Goal: Information Seeking & Learning: Check status

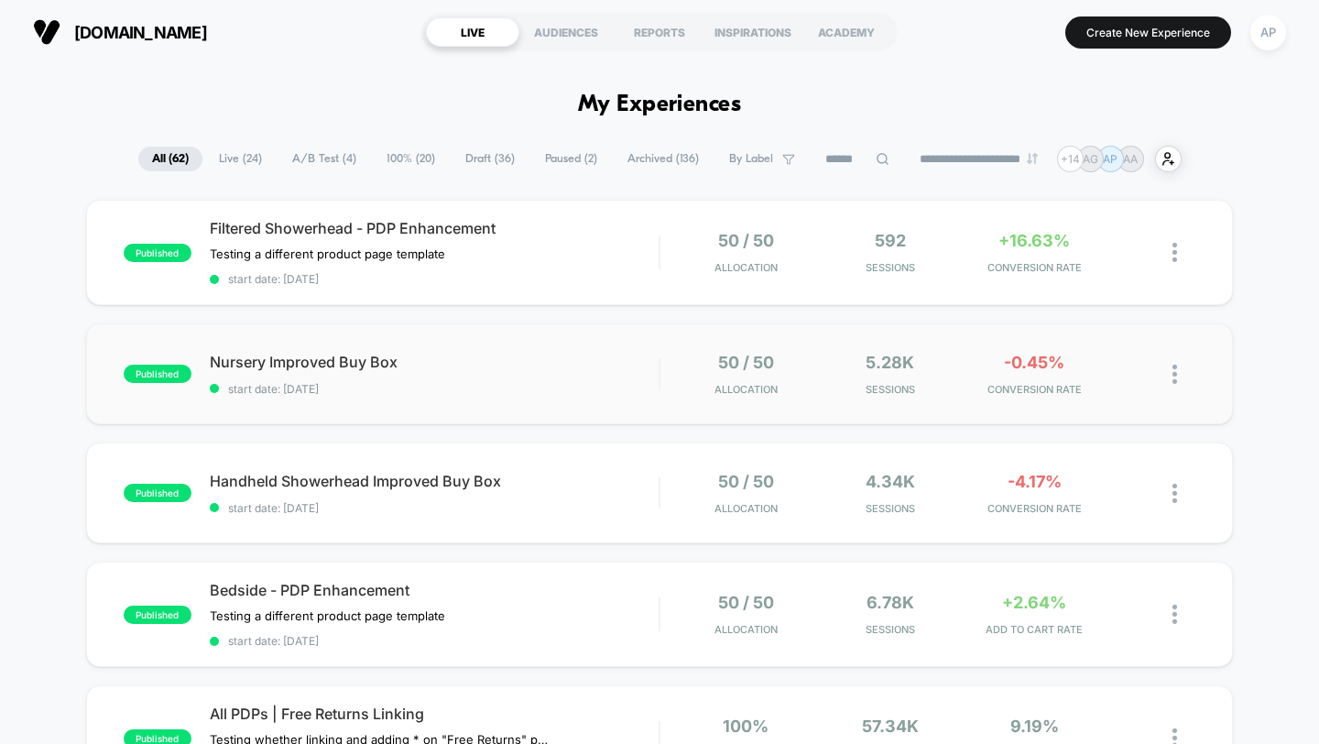
click at [593, 395] on div "published Nursery Improved Buy Box start date: 9/4/2025 50 / 50 Allocation 5.28…" at bounding box center [660, 373] width 1148 height 101
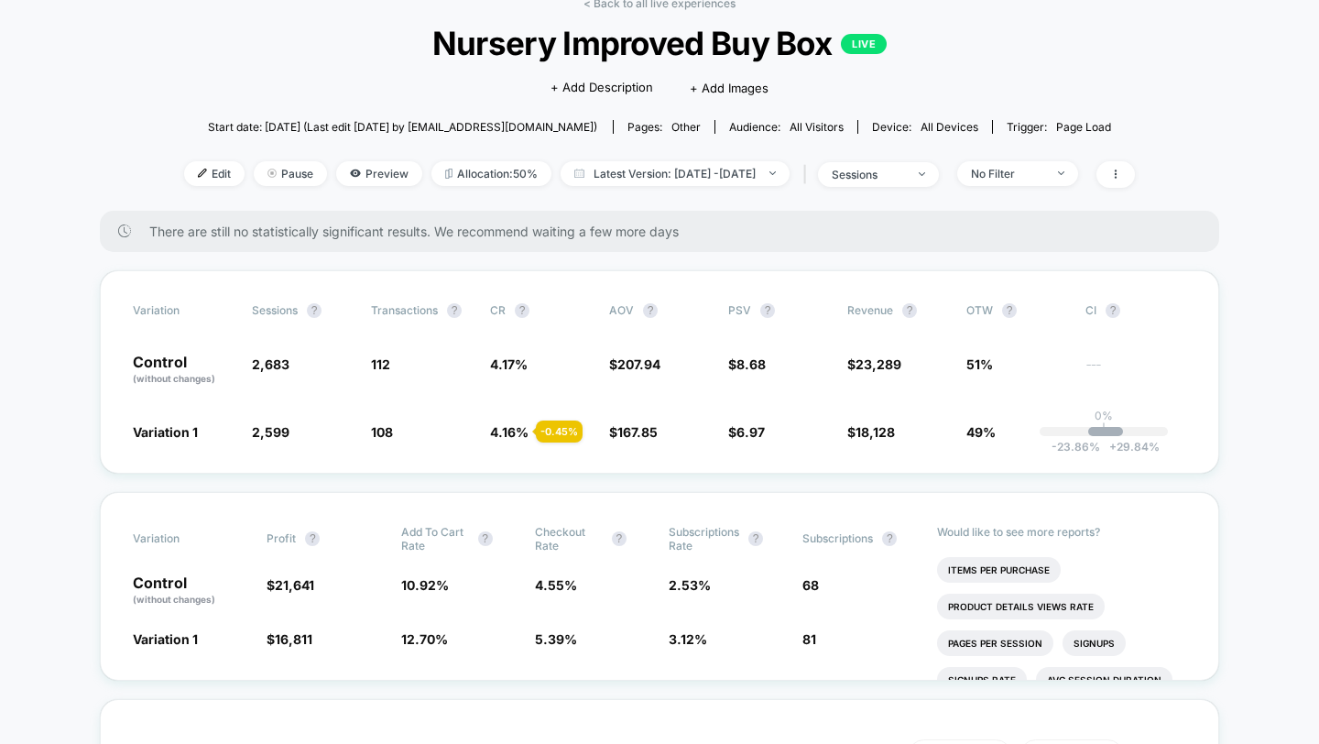
scroll to position [102, 0]
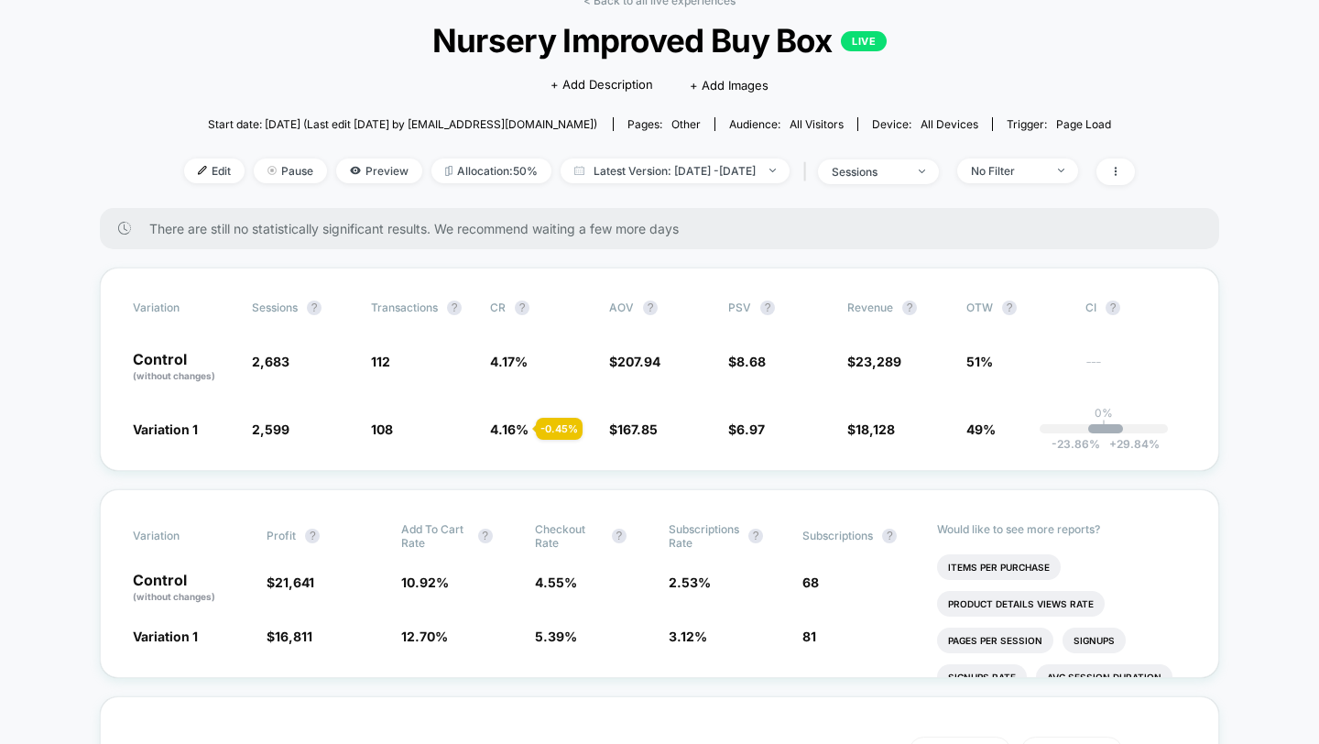
click at [1014, 157] on div "< Back to all live experiences Nursery Improved Buy Box LIVE Click to edit expe…" at bounding box center [659, 101] width 951 height 214
click at [1023, 167] on div "No Filter" at bounding box center [1007, 171] width 73 height 14
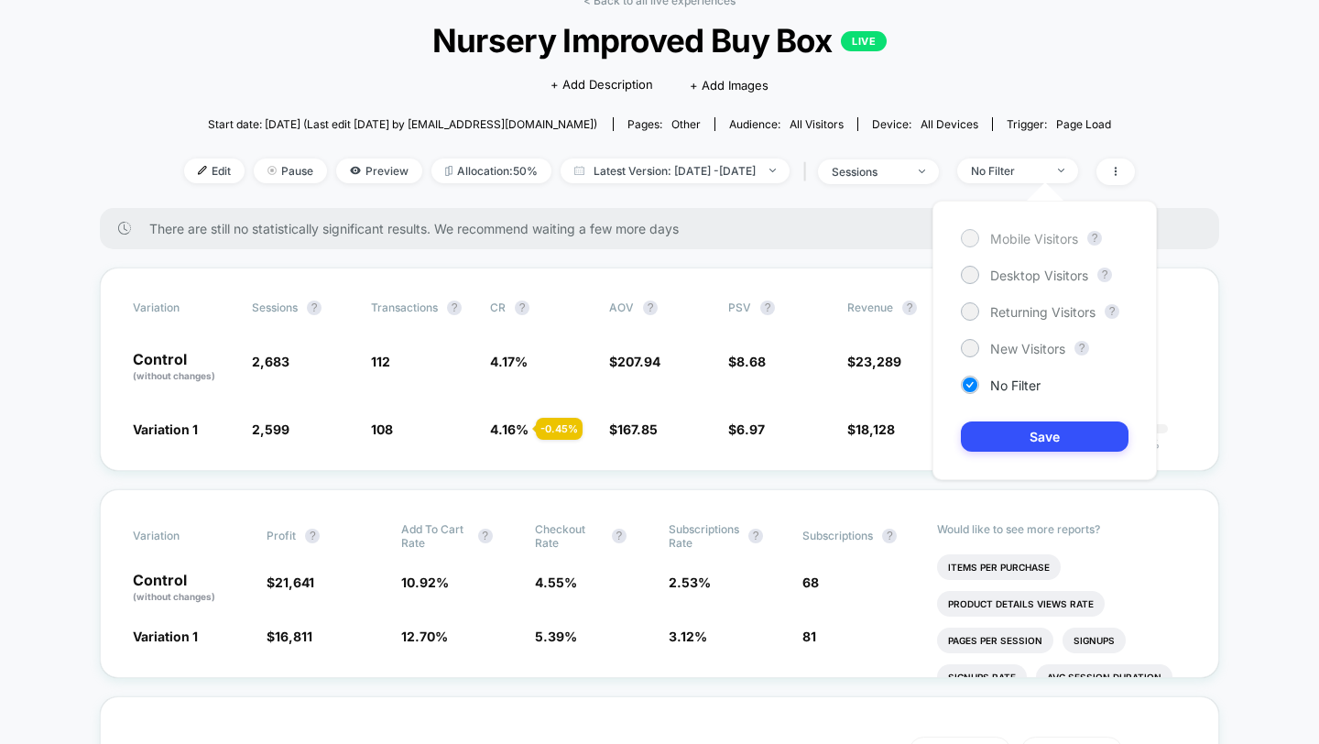
click at [1033, 241] on span "Mobile Visitors" at bounding box center [1034, 239] width 88 height 16
click at [1038, 450] on button "Save" at bounding box center [1045, 436] width 168 height 30
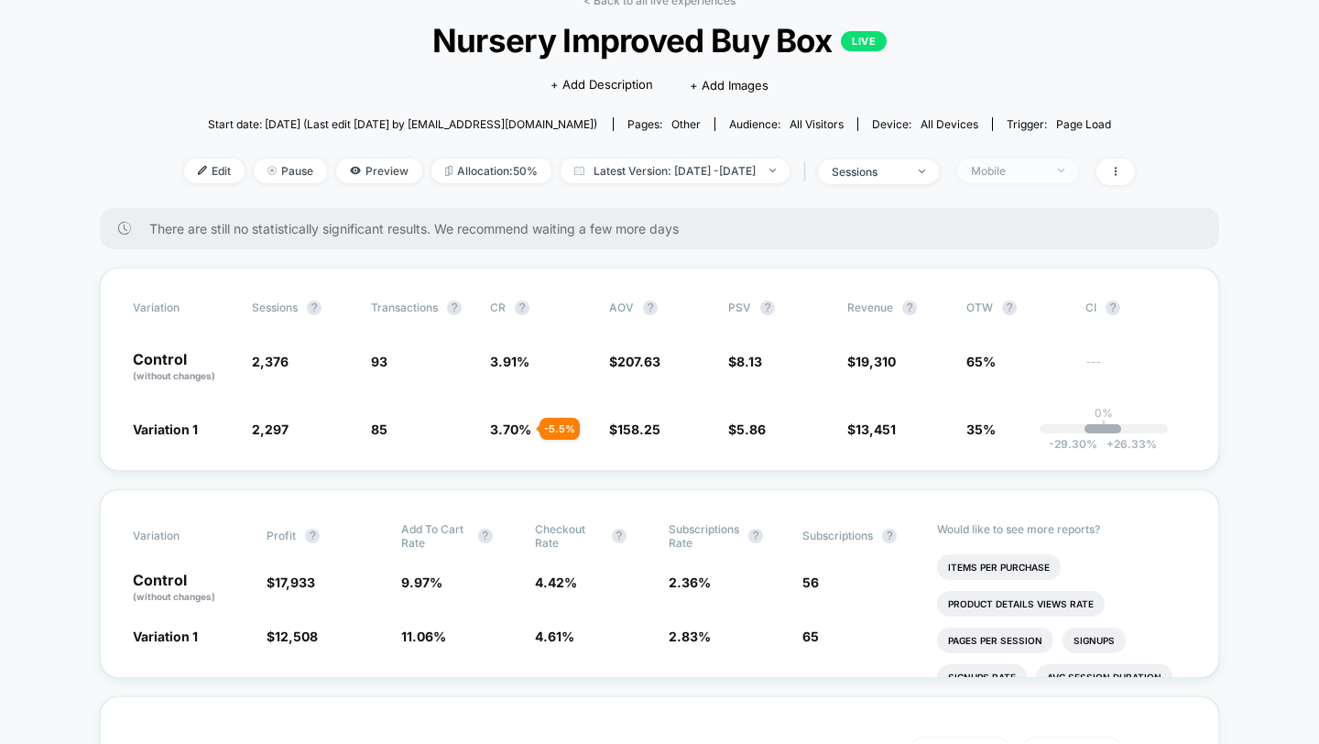
click at [1041, 170] on div "Mobile" at bounding box center [1007, 171] width 73 height 14
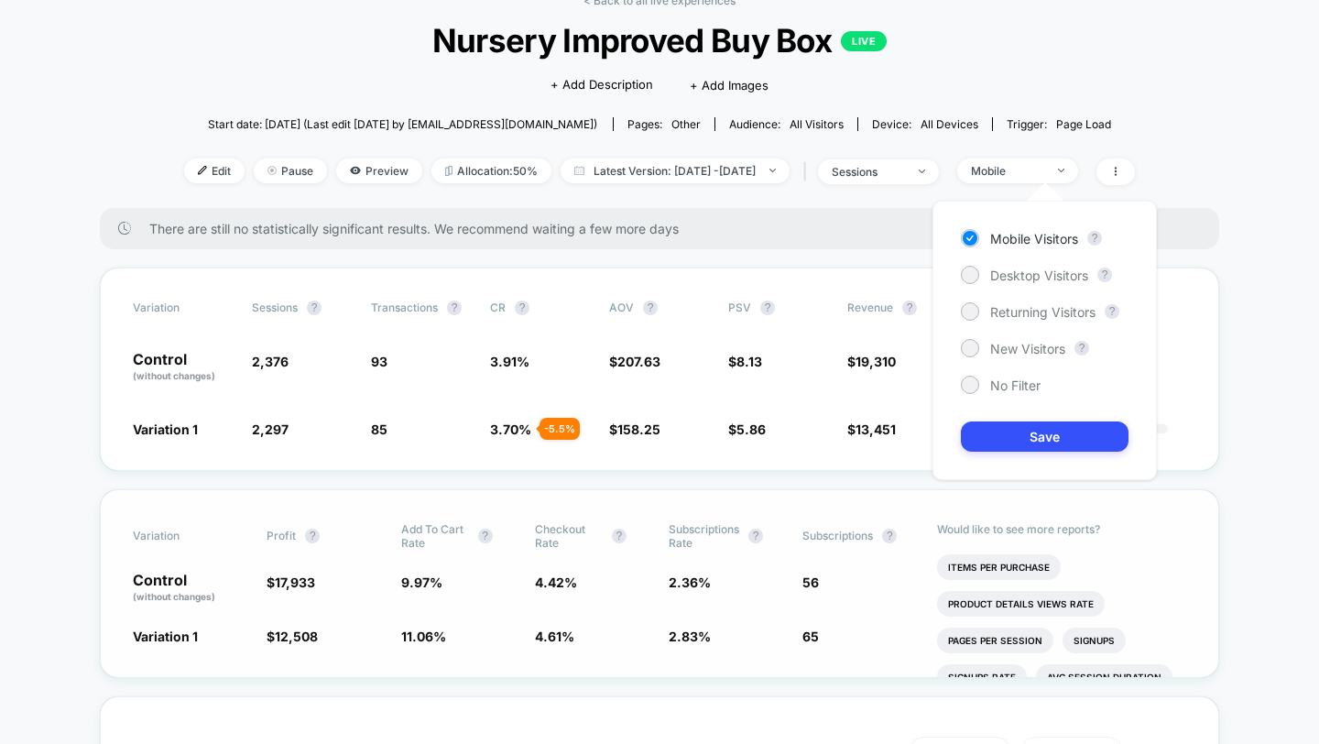
click at [669, 514] on div "Variation Profit ? Add To Cart Rate ? Checkout Rate ? Subscriptions Rate ? Subs…" at bounding box center [659, 583] width 1119 height 189
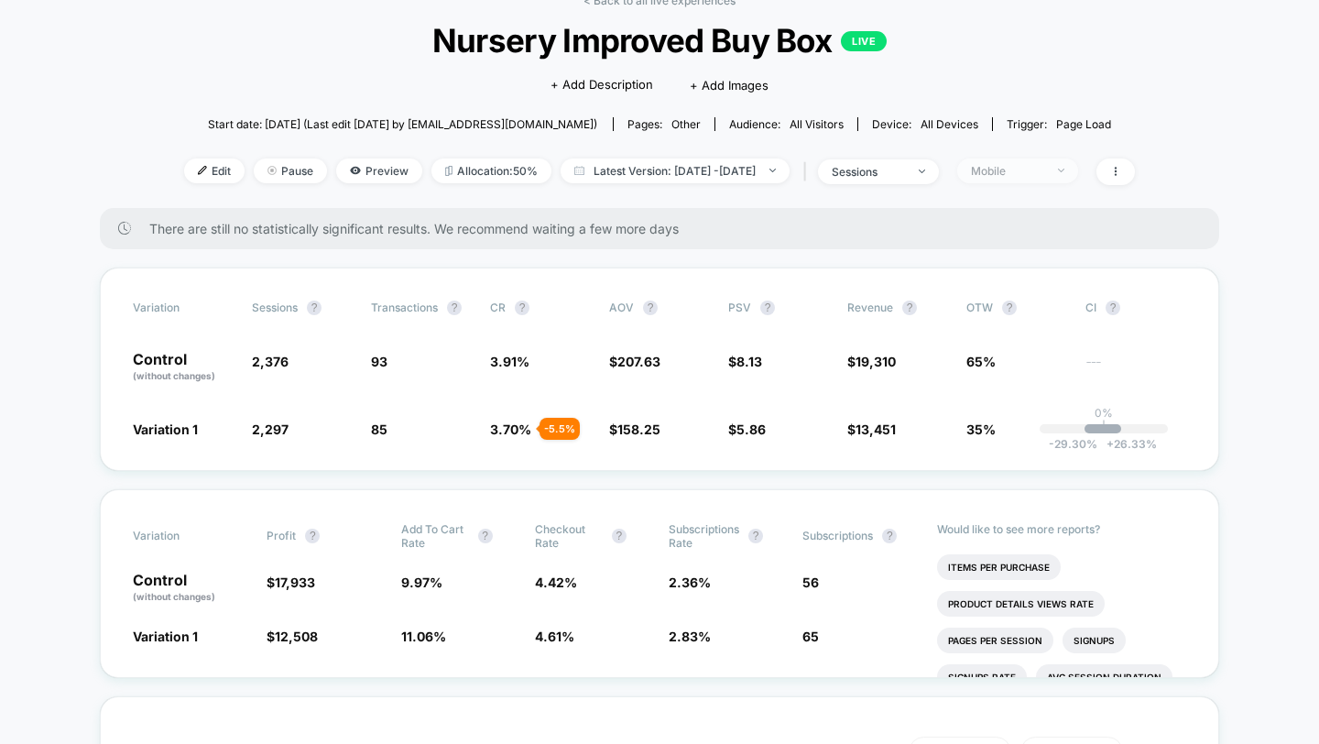
click at [1044, 176] on div "Mobile" at bounding box center [1007, 171] width 73 height 14
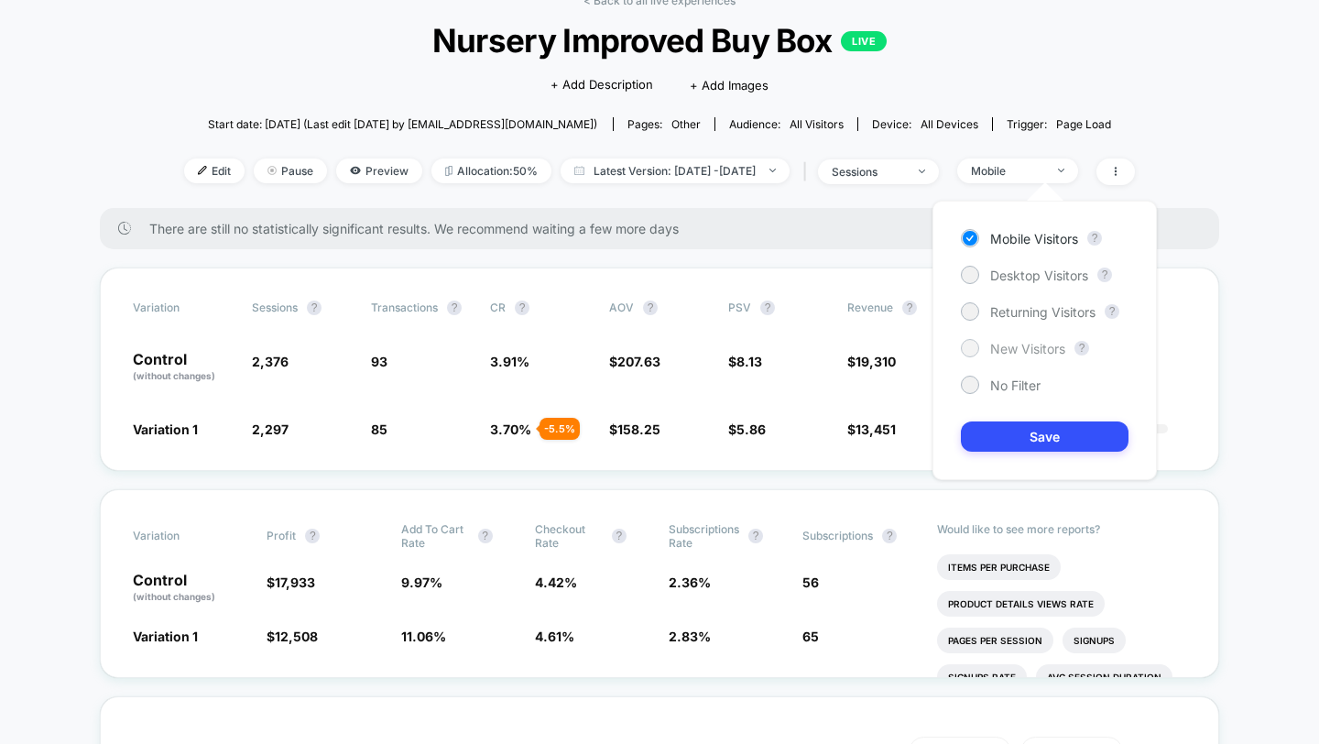
click at [1018, 339] on div "New Visitors" at bounding box center [1013, 348] width 104 height 18
click at [1018, 430] on button "Save" at bounding box center [1045, 436] width 168 height 30
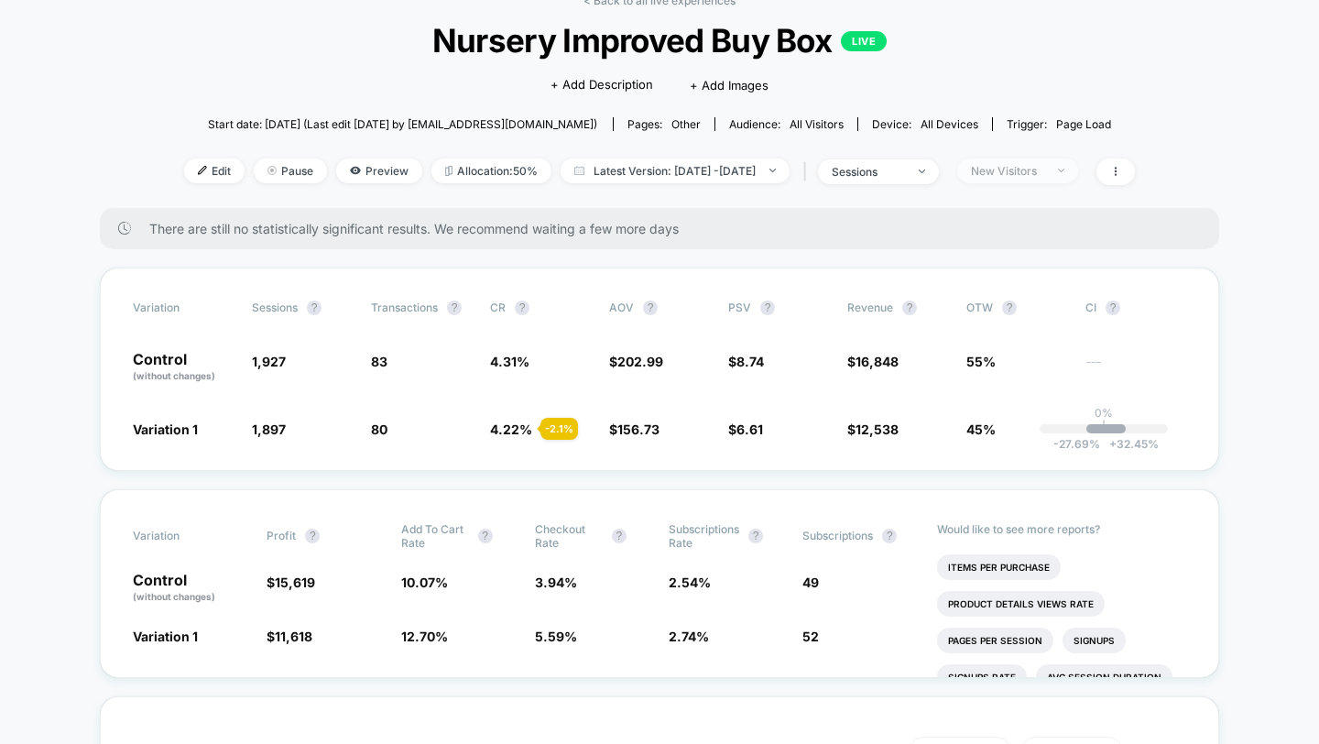
click at [1044, 169] on div "New Visitors" at bounding box center [1007, 171] width 73 height 14
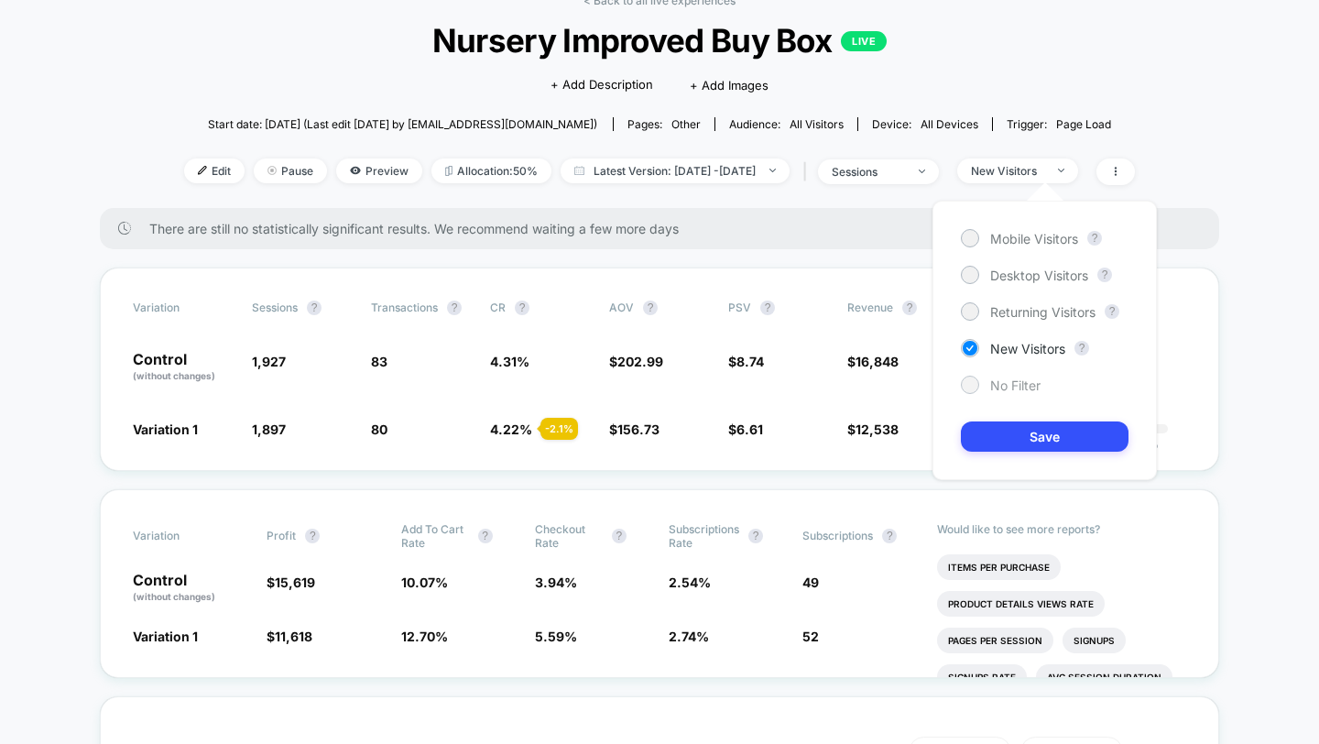
click at [1010, 382] on span "No Filter" at bounding box center [1015, 385] width 50 height 16
click at [1012, 430] on button "Save" at bounding box center [1045, 436] width 168 height 30
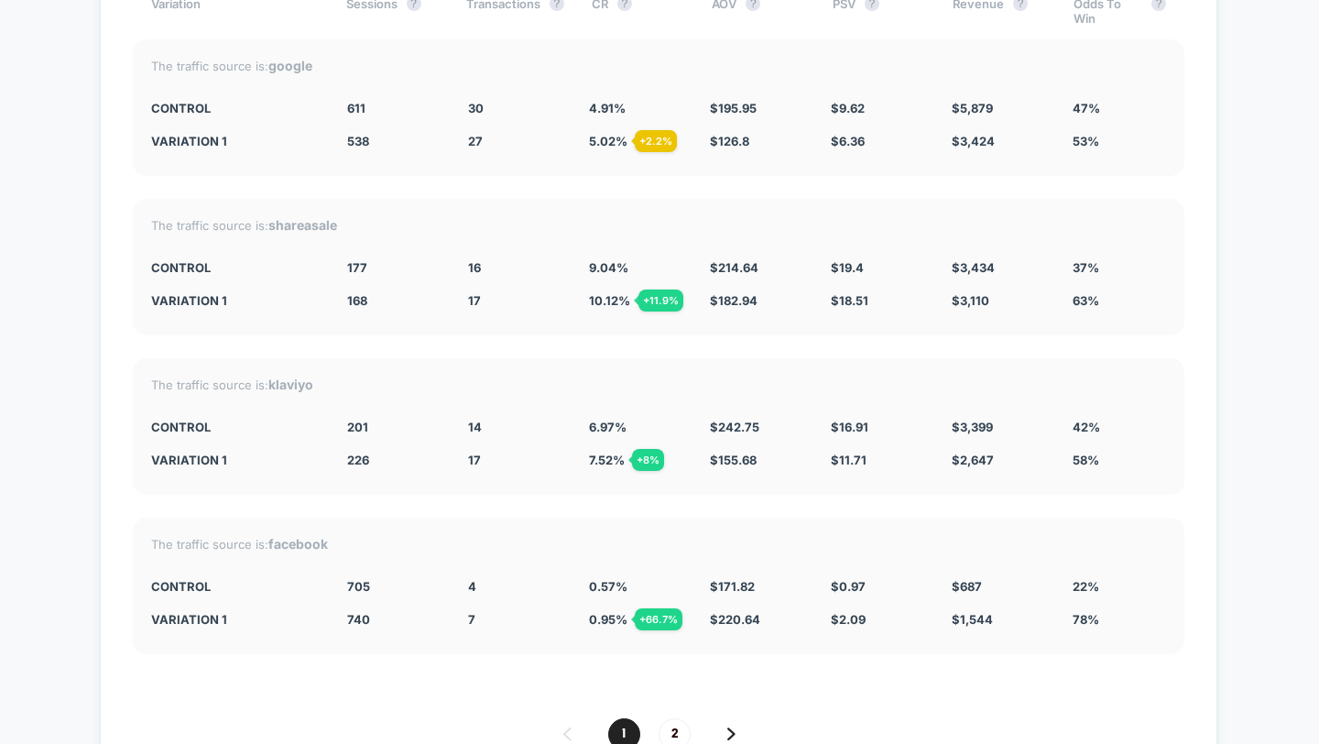
scroll to position [6090, 0]
click at [732, 726] on img at bounding box center [731, 732] width 8 height 13
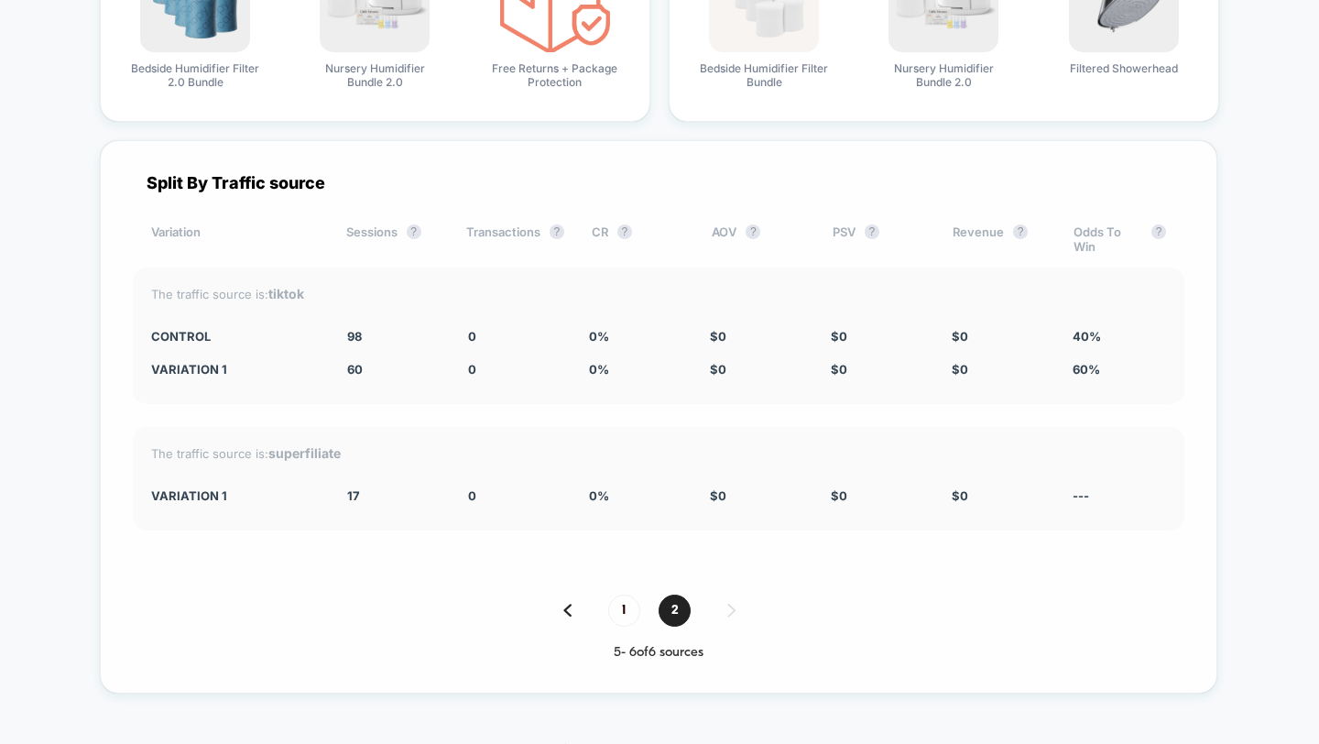
scroll to position [5839, 0]
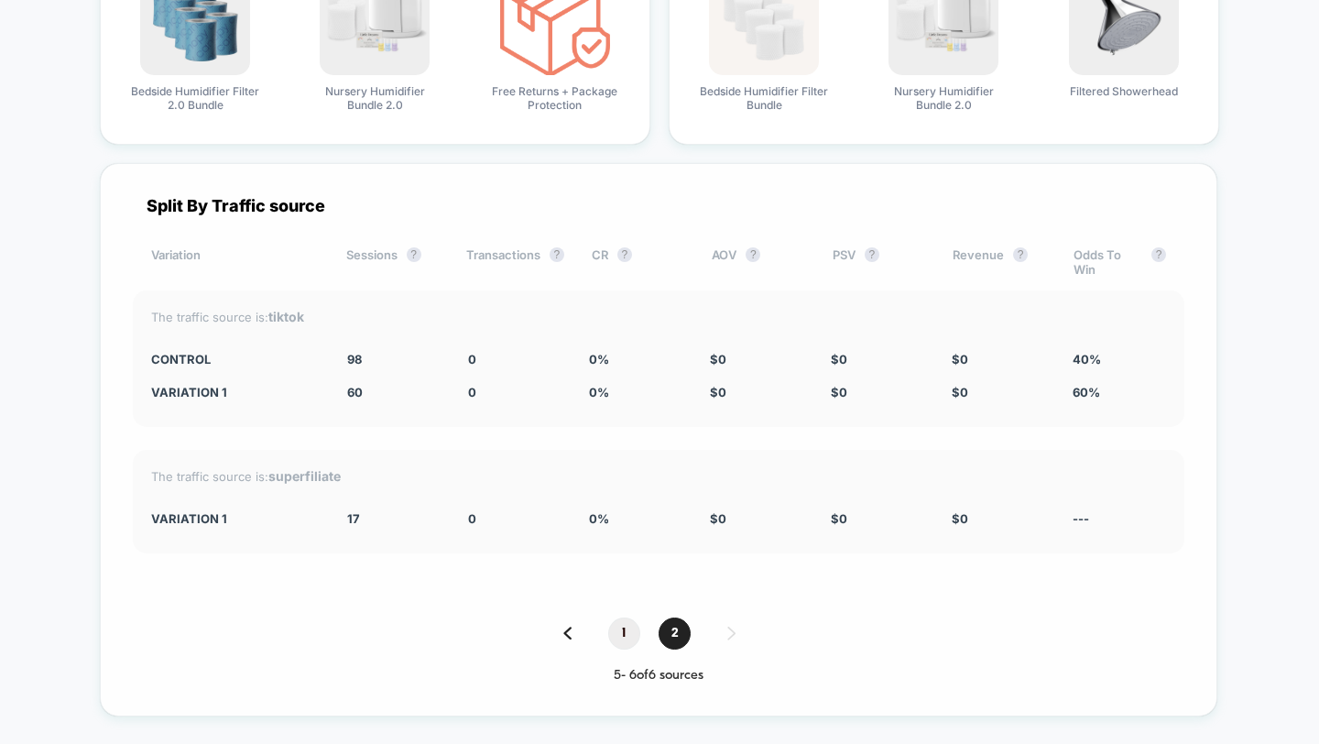
click at [621, 626] on span "1" at bounding box center [624, 633] width 32 height 32
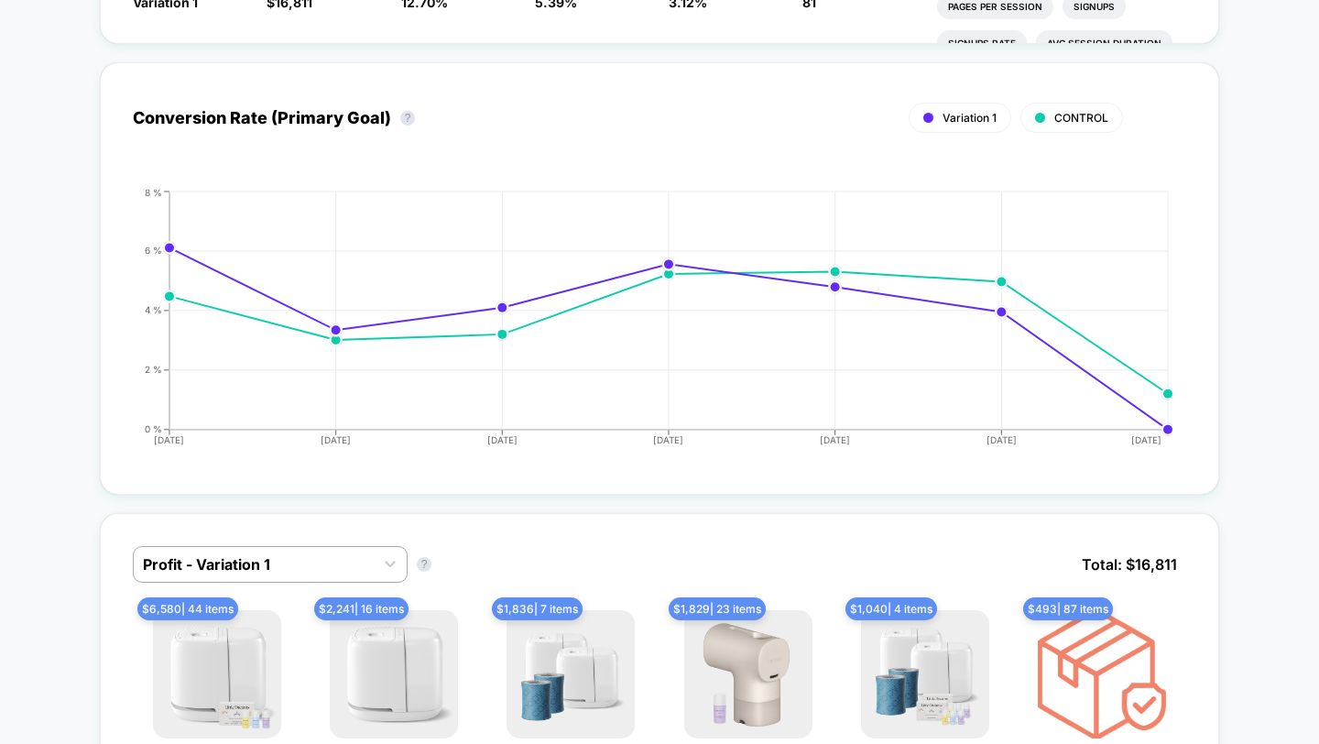
scroll to position [0, 0]
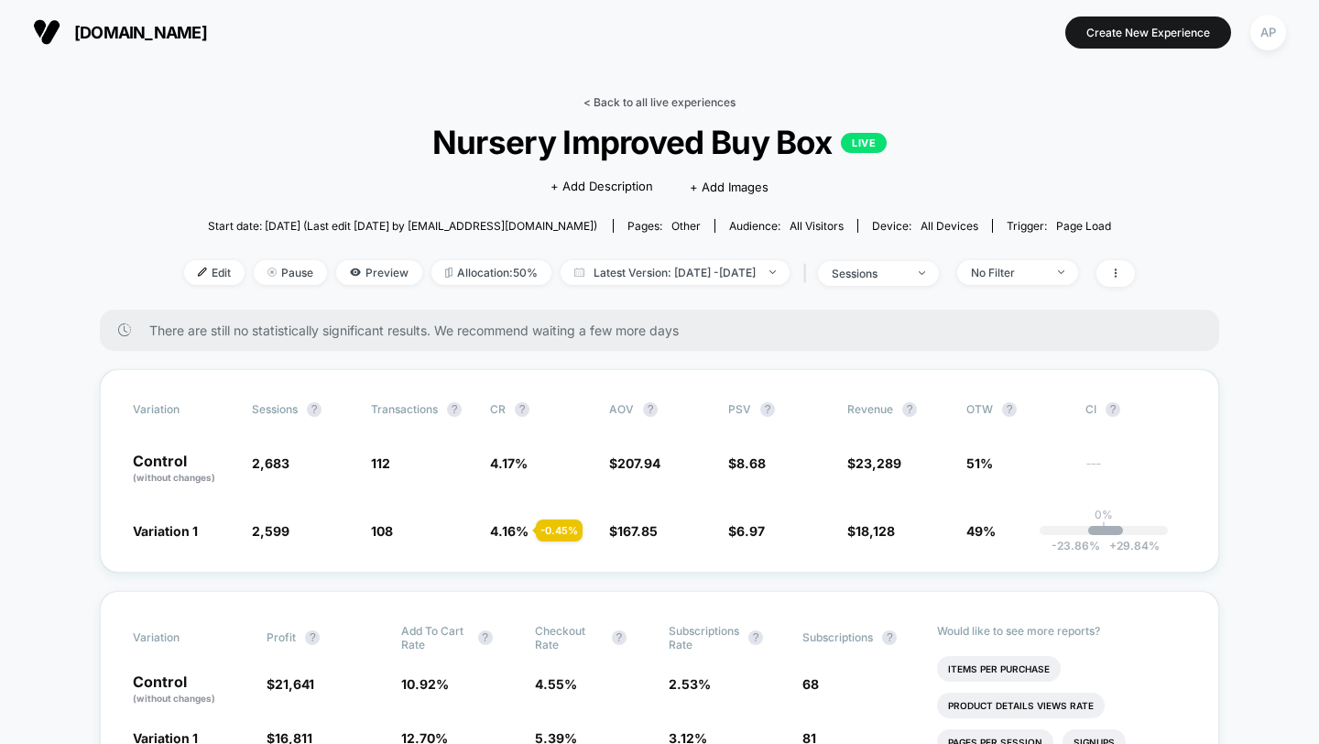
click at [641, 104] on link "< Back to all live experiences" at bounding box center [659, 102] width 152 height 14
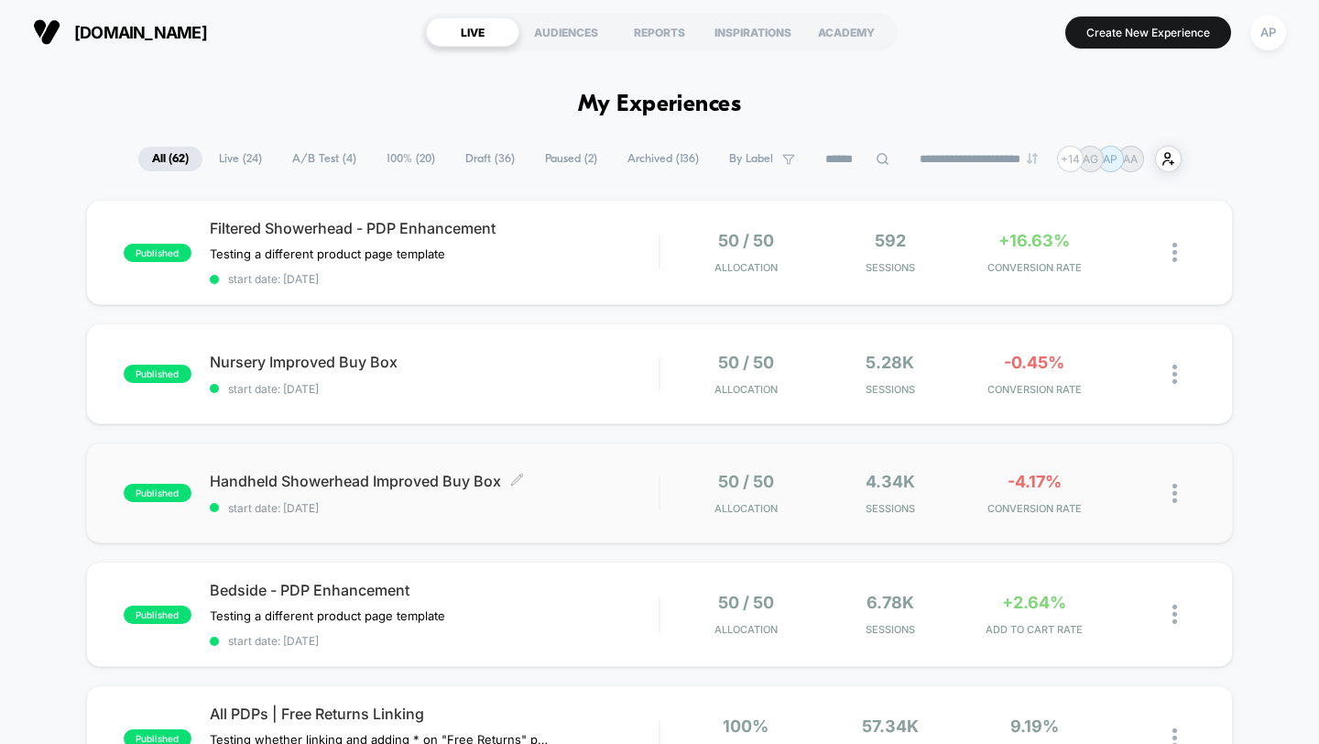
click at [611, 488] on div "Handheld Showerhead Improved Buy Box Click to edit experience details Click to …" at bounding box center [435, 493] width 450 height 43
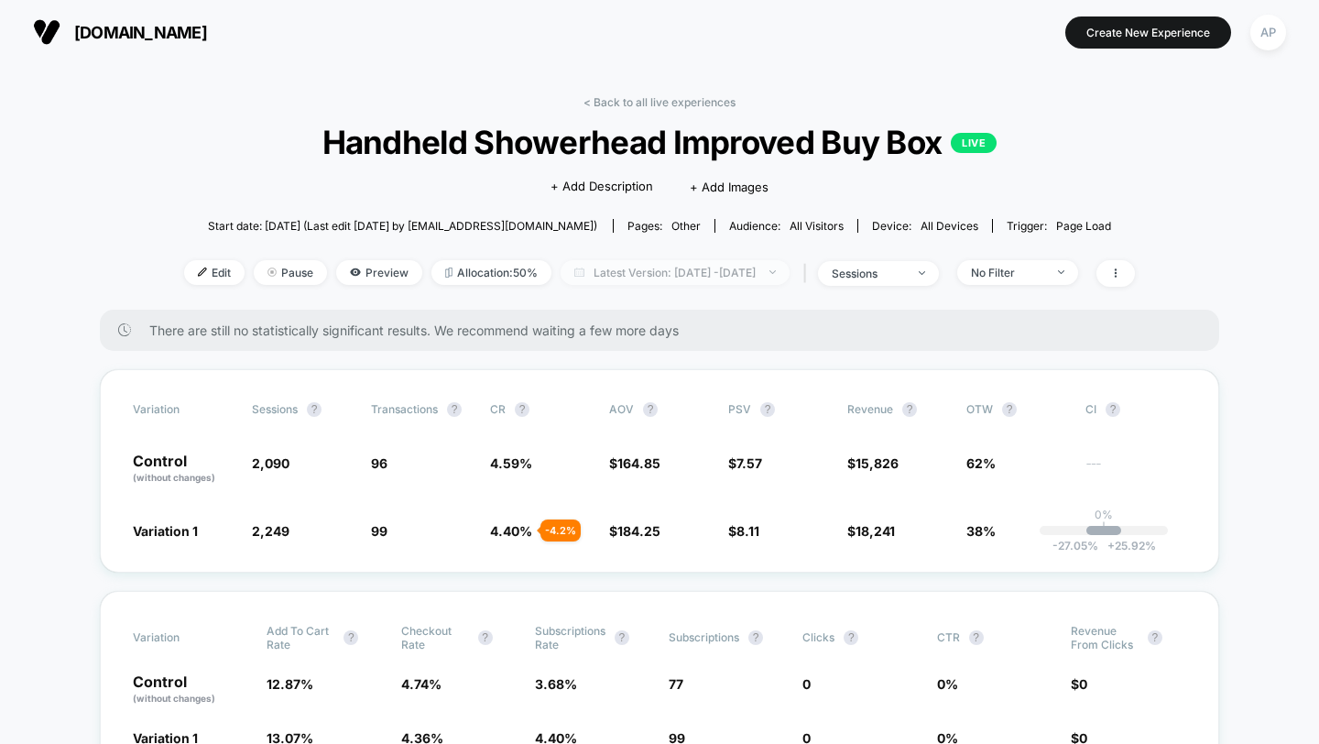
click at [605, 270] on span "Latest Version: Sep 5, 2025 - Sep 10, 2025" at bounding box center [675, 272] width 229 height 25
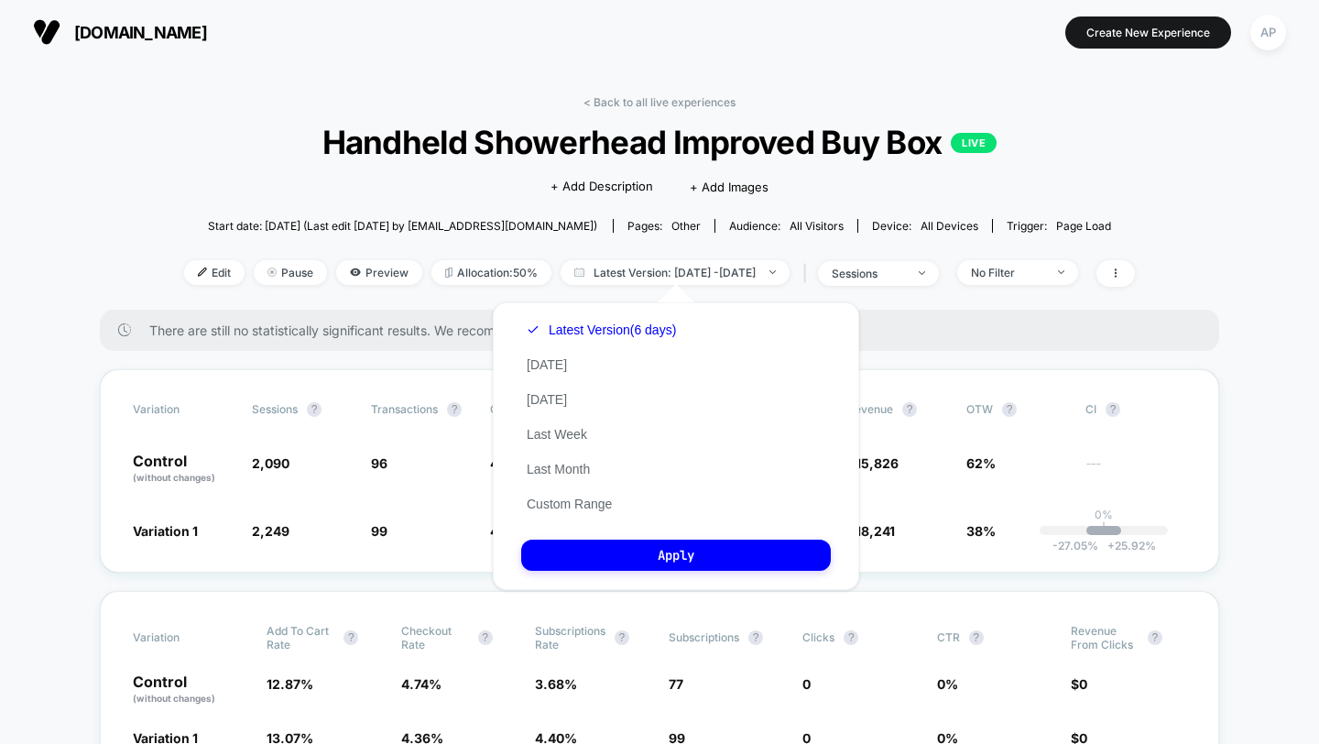
click at [580, 511] on div "Latest Version (6 days) Today Yesterday Last Week Last Month Custom Range" at bounding box center [601, 416] width 160 height 209
click at [580, 506] on button "Custom Range" at bounding box center [569, 503] width 96 height 16
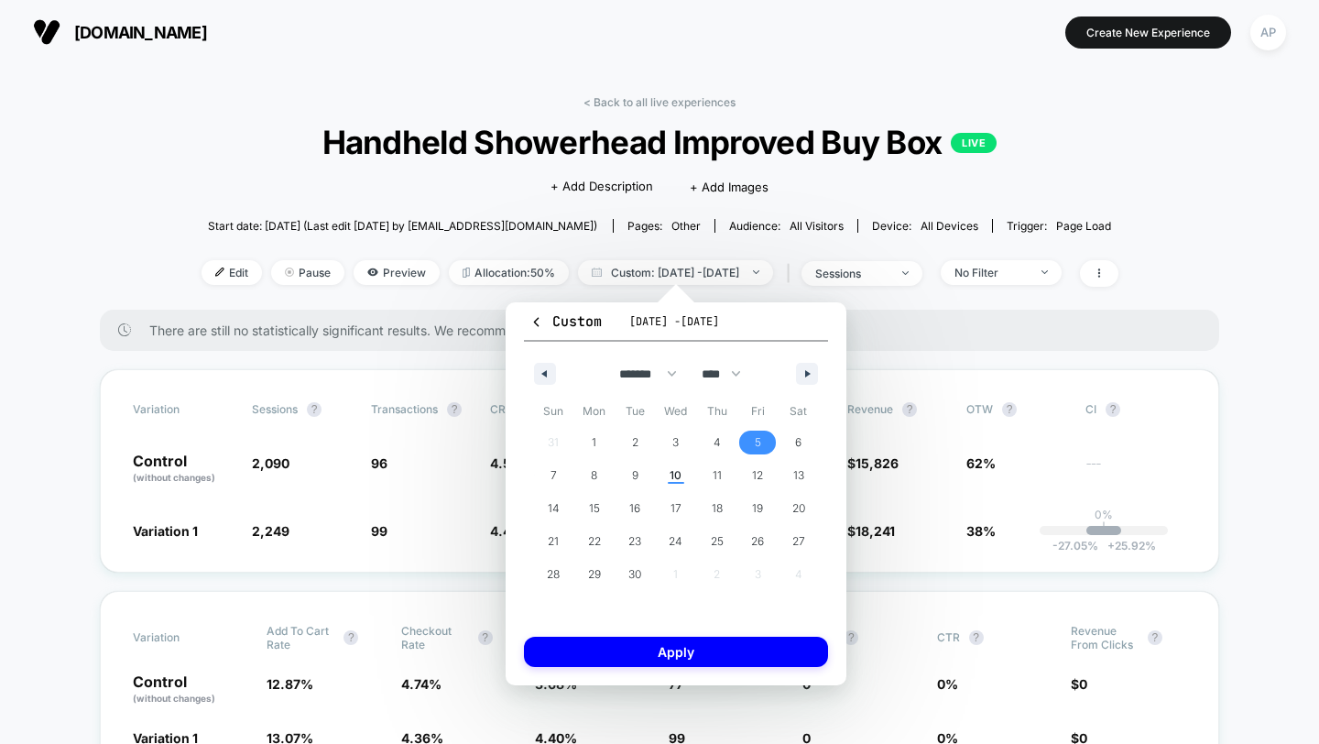
click at [755, 437] on span "5" at bounding box center [758, 442] width 6 height 33
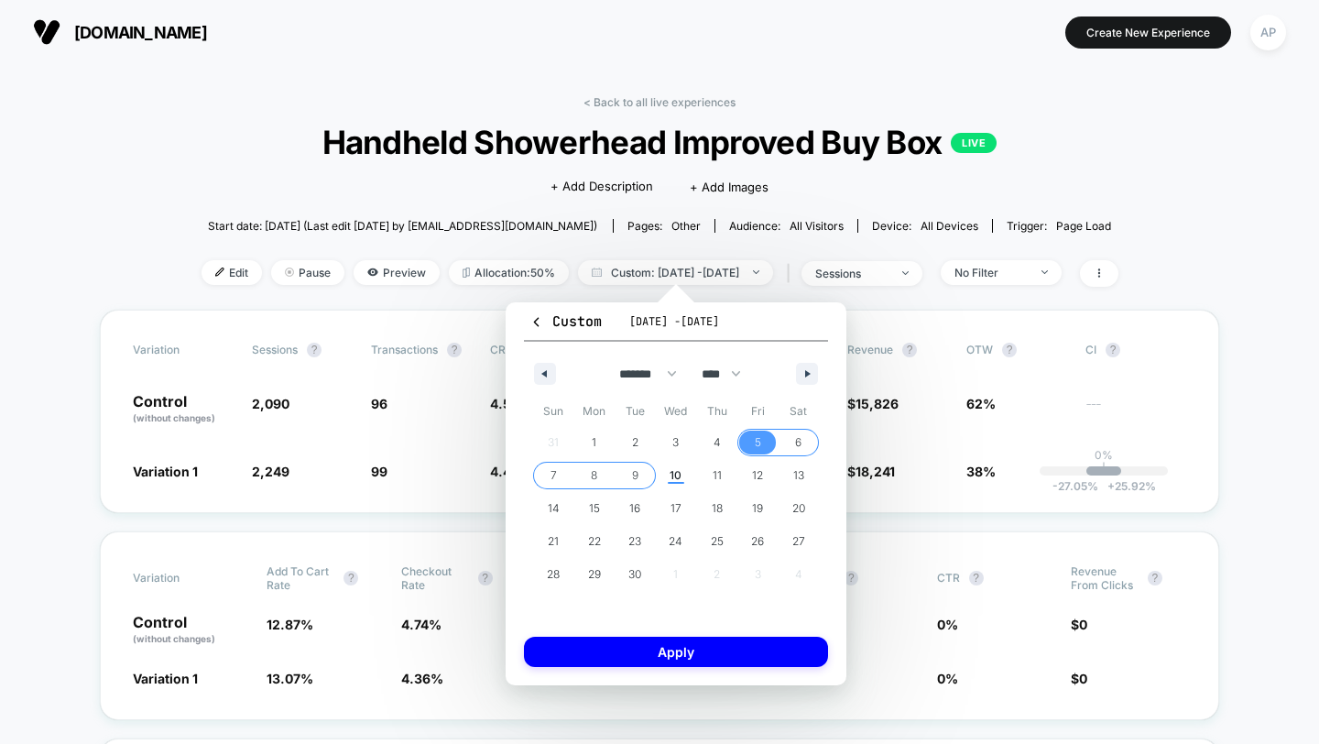
click at [636, 475] on span "9" at bounding box center [635, 475] width 6 height 33
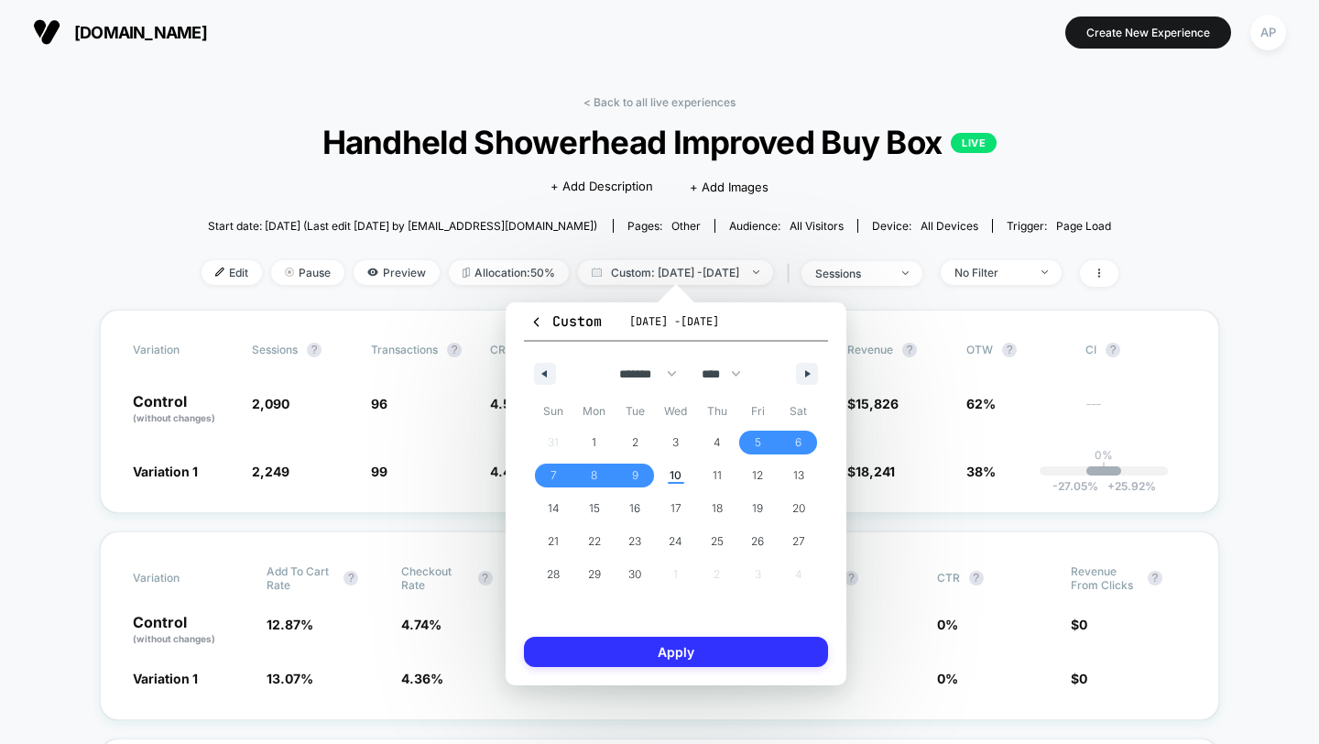
click at [703, 651] on button "Apply" at bounding box center [676, 652] width 304 height 30
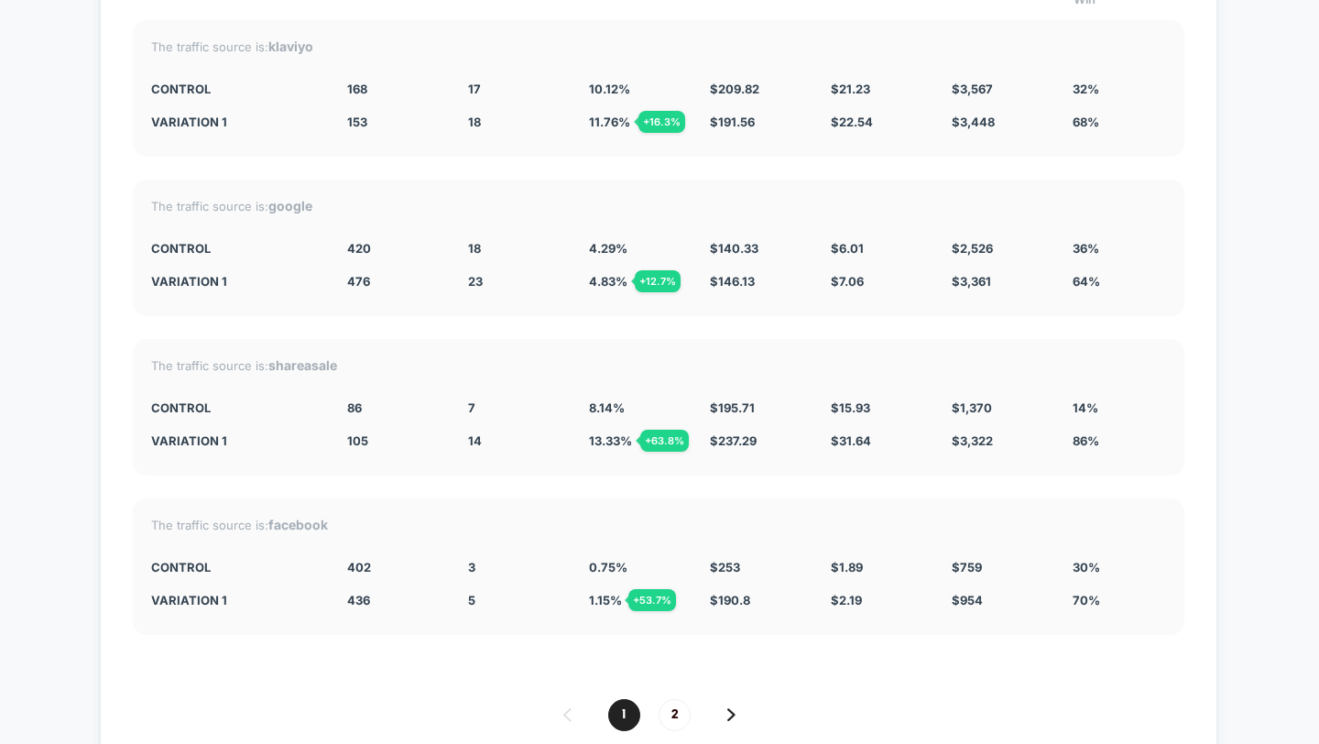
scroll to position [5604, 0]
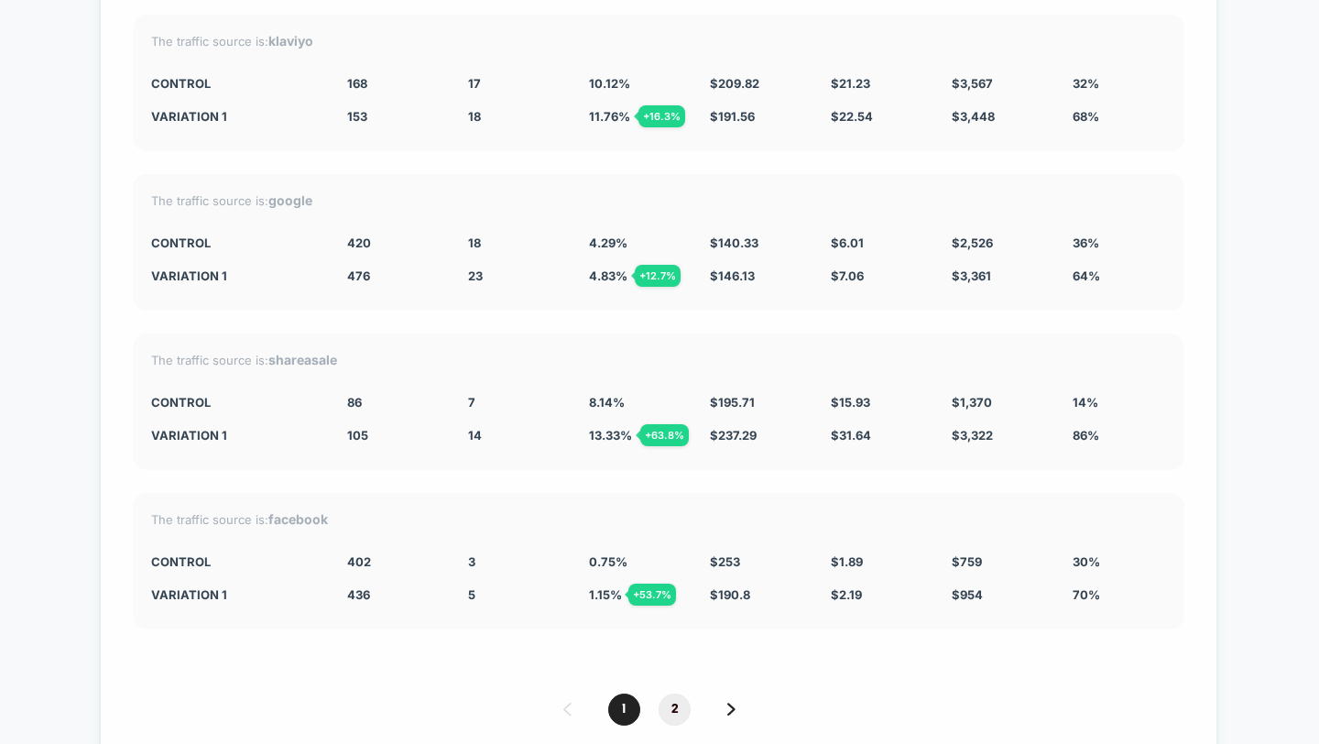
click at [677, 693] on span "2" at bounding box center [675, 709] width 32 height 32
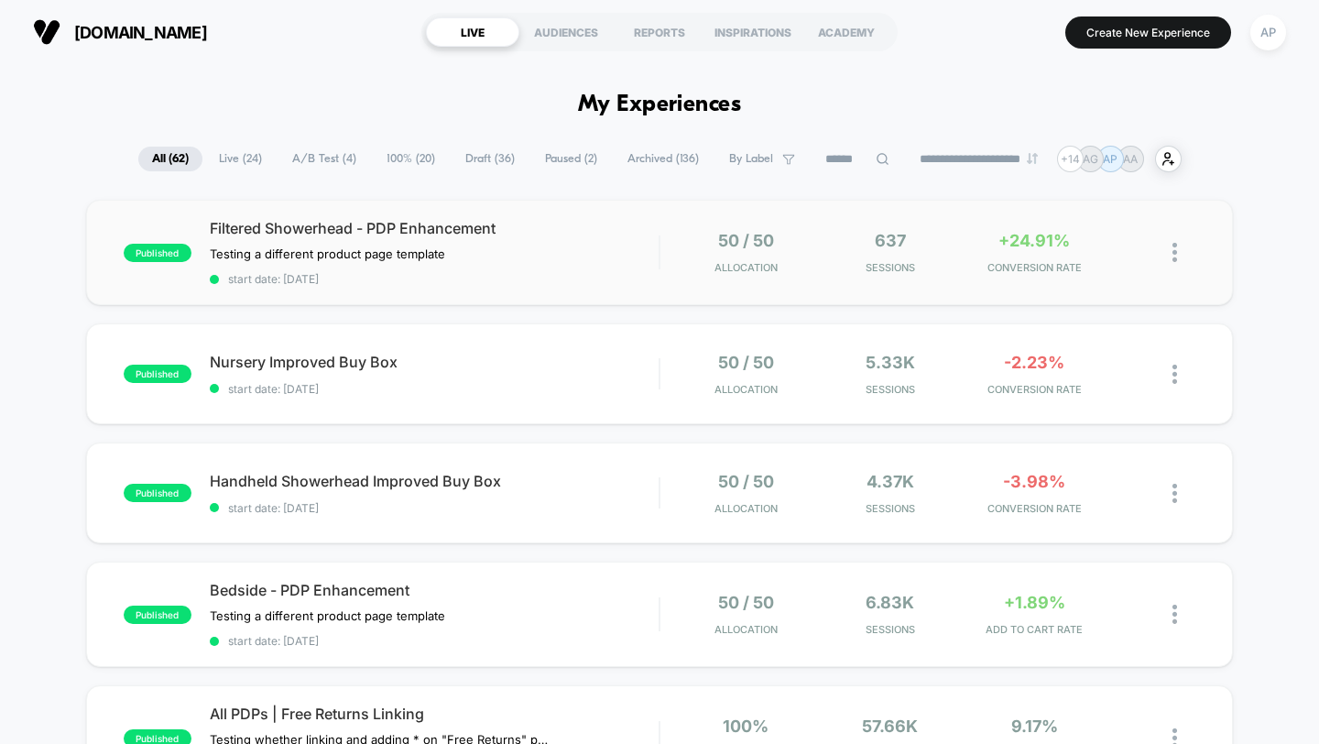
click at [628, 281] on span "start date: [DATE]" at bounding box center [435, 279] width 450 height 14
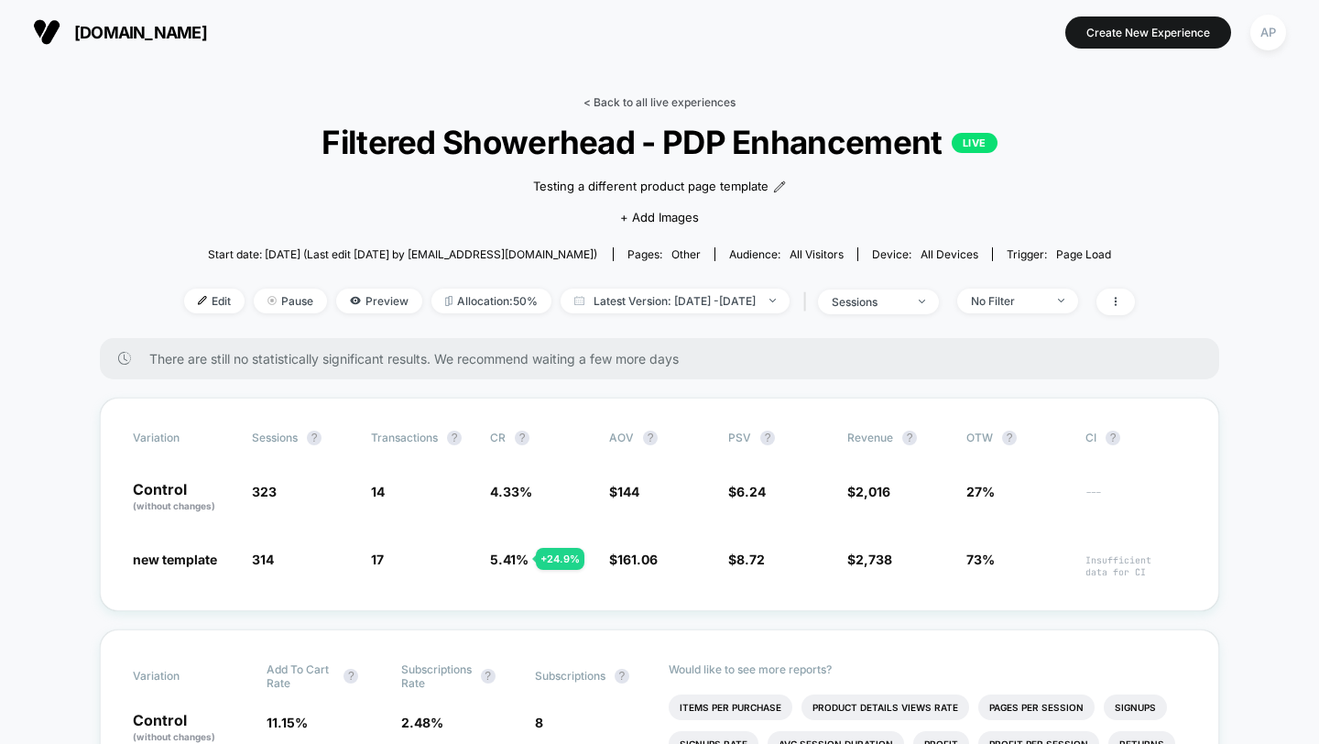
click at [682, 100] on link "< Back to all live experiences" at bounding box center [659, 102] width 152 height 14
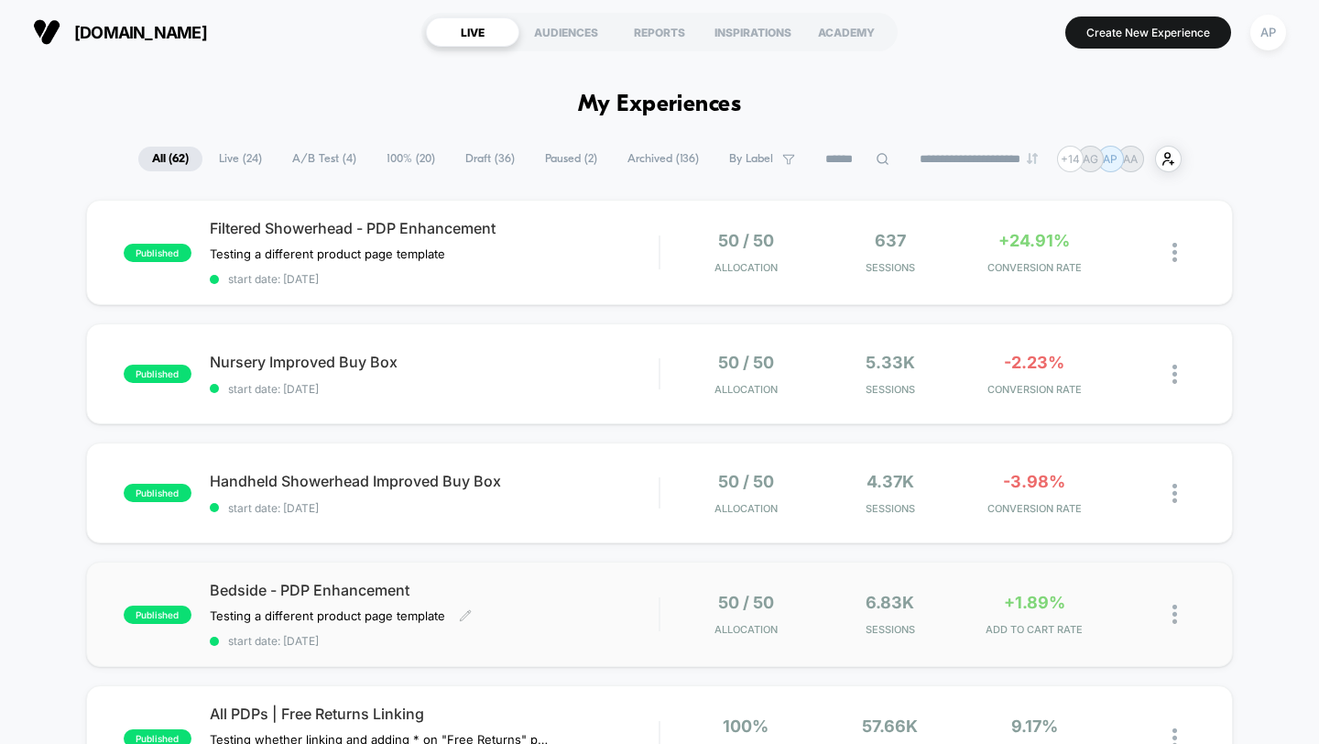
click at [567, 620] on div "Bedside - PDP Enhancement Testing a different product page template Click to ed…" at bounding box center [435, 614] width 450 height 67
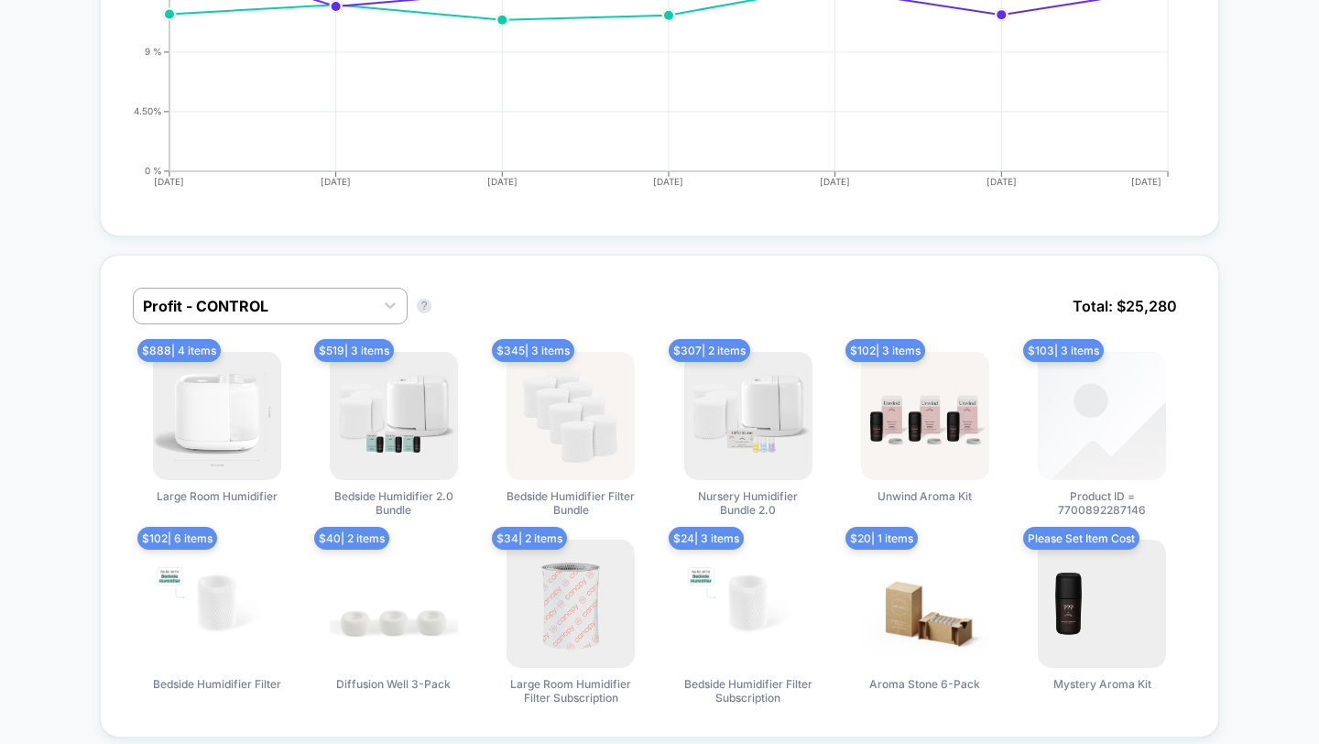
scroll to position [1019, 0]
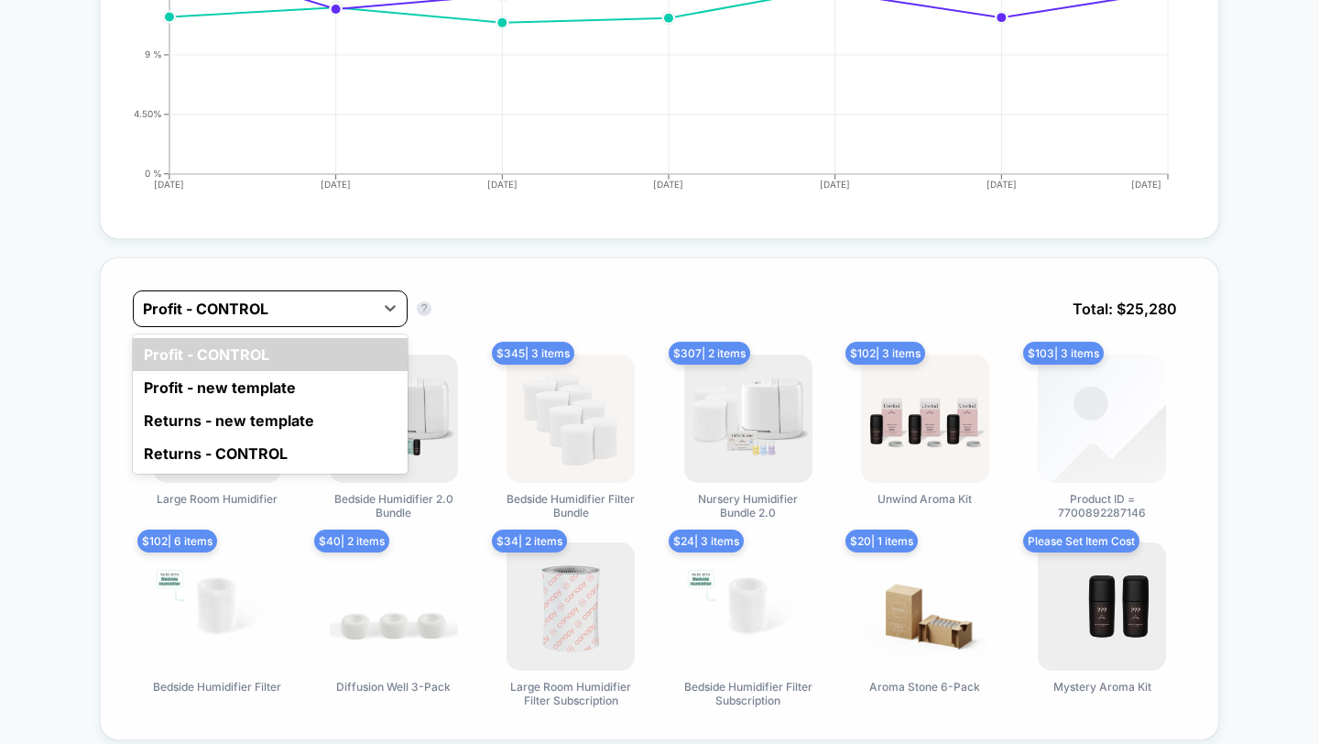
click at [202, 313] on div at bounding box center [254, 309] width 222 height 22
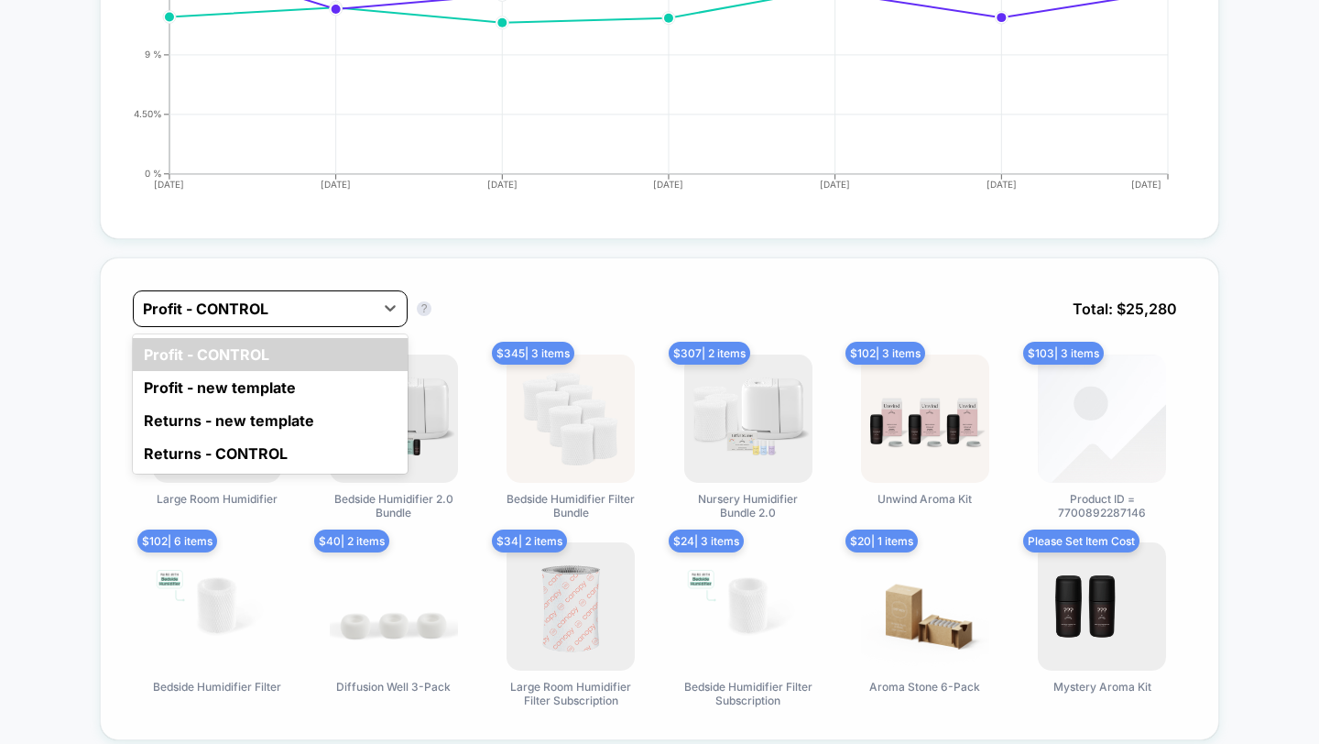
click at [203, 306] on div at bounding box center [254, 309] width 222 height 22
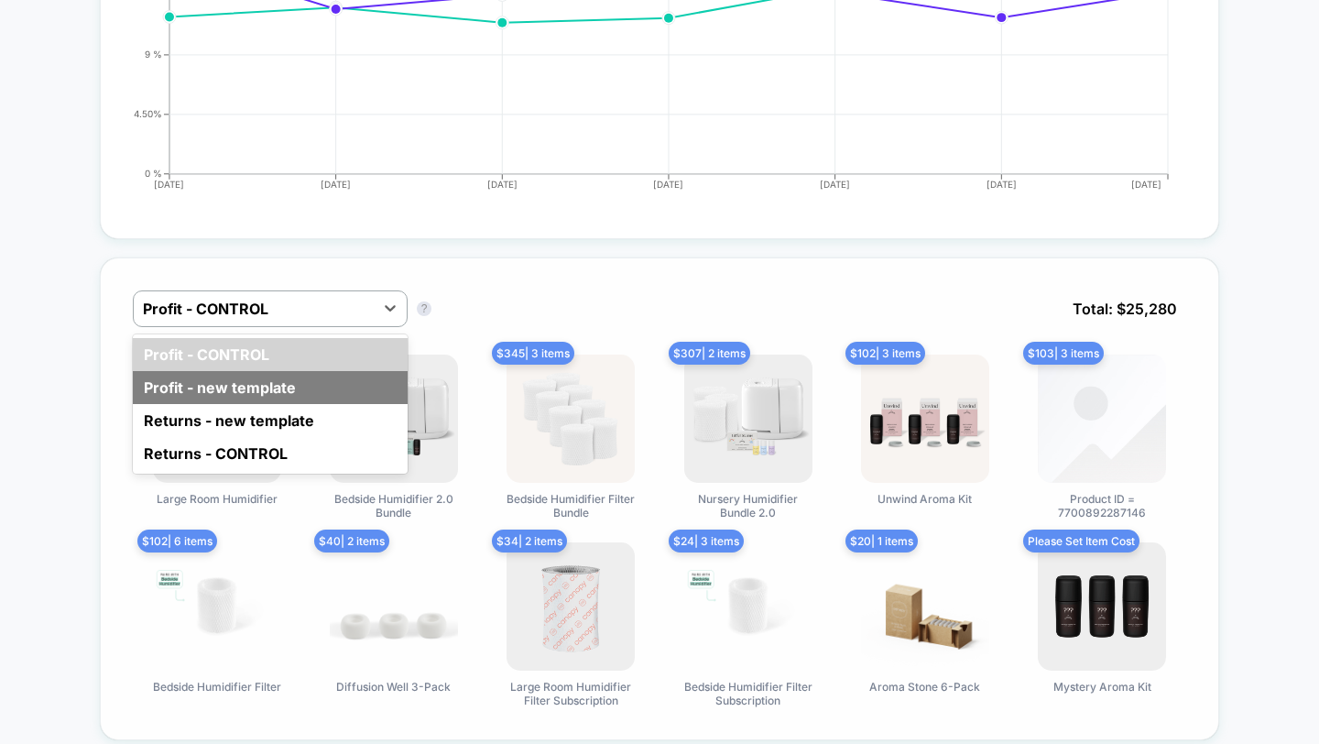
click at [221, 388] on div "Profit - new template" at bounding box center [270, 387] width 275 height 33
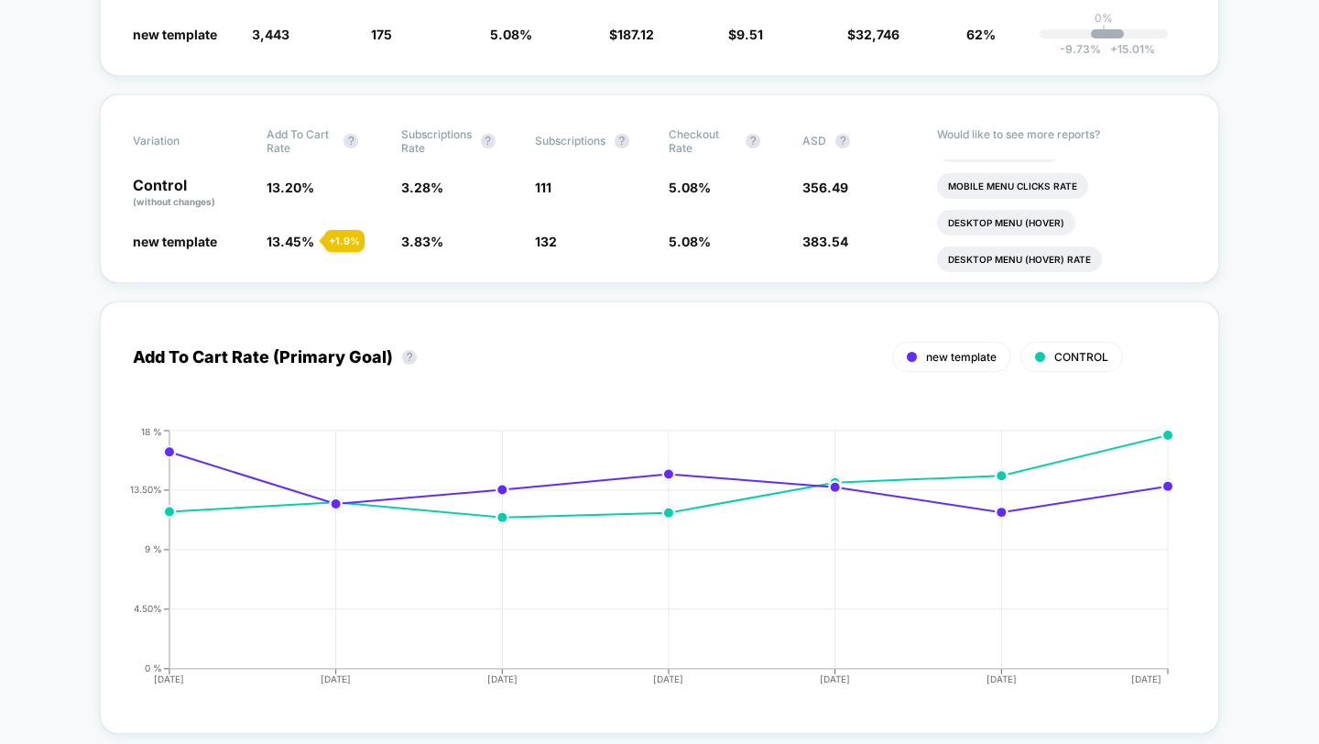
scroll to position [0, 0]
